Goal: Transaction & Acquisition: Purchase product/service

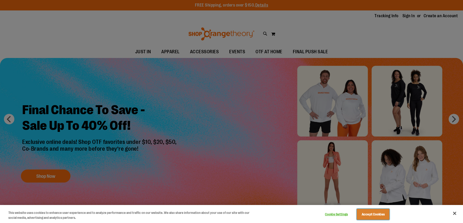
click at [367, 212] on button "Accept Cookies" at bounding box center [373, 214] width 33 height 11
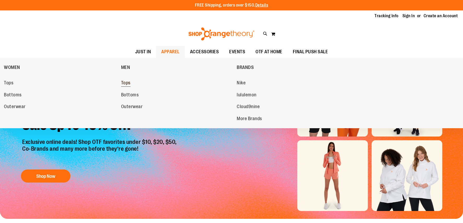
click at [127, 82] on span "Tops" at bounding box center [125, 83] width 9 height 7
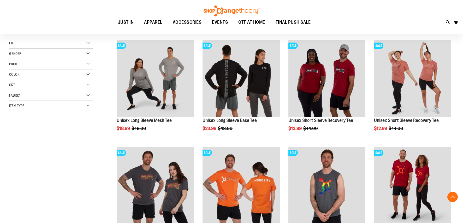
scroll to position [92, 0]
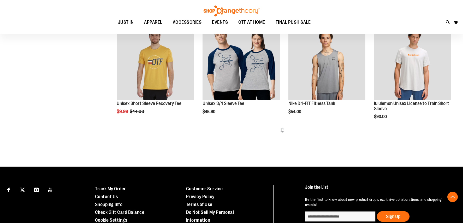
scroll to position [298, 0]
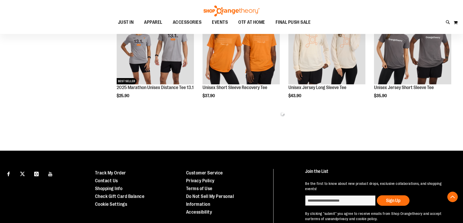
scroll to position [626, 0]
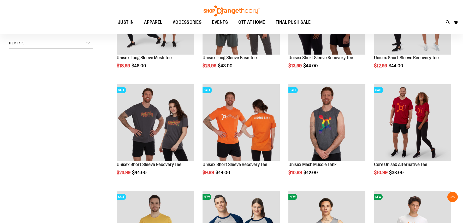
scroll to position [87, 0]
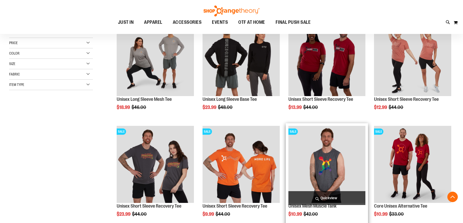
click at [312, 170] on img "product" at bounding box center [326, 164] width 77 height 77
